Goal: Check status: Check status

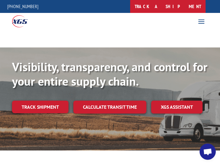
click at [194, 11] on link "track a shipment" at bounding box center [168, 6] width 76 height 13
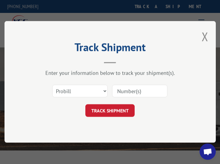
drag, startPoint x: 132, startPoint y: 98, endPoint x: 135, endPoint y: 94, distance: 4.9
click at [133, 98] on div "Select category... Probill BOL PO" at bounding box center [110, 92] width 151 height 20
click at [76, 92] on select "Select category... Probill BOL PO" at bounding box center [79, 91] width 55 height 13
select select "bol"
click at [52, 85] on select "Select category... Probill BOL PO" at bounding box center [79, 91] width 55 height 13
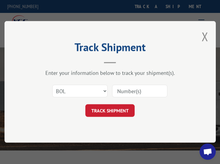
click at [122, 90] on input at bounding box center [139, 91] width 55 height 13
type input "15095781"
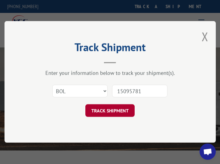
click at [110, 117] on div "Track Shipment Enter your information below to track your shipment(s). Select c…" at bounding box center [110, 82] width 211 height 122
click at [110, 117] on button "TRACK SHIPMENT" at bounding box center [109, 111] width 49 height 13
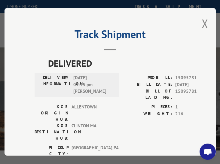
click at [85, 77] on span "[DATE] 01:45 pm [PERSON_NAME]" at bounding box center [93, 85] width 41 height 20
click at [205, 20] on button "Close modal" at bounding box center [205, 24] width 7 height 16
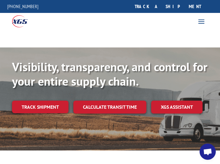
drag, startPoint x: 148, startPoint y: 32, endPoint x: 151, endPoint y: 24, distance: 8.6
click at [148, 32] on div at bounding box center [110, 38] width 220 height 18
